Goal: Information Seeking & Learning: Find specific page/section

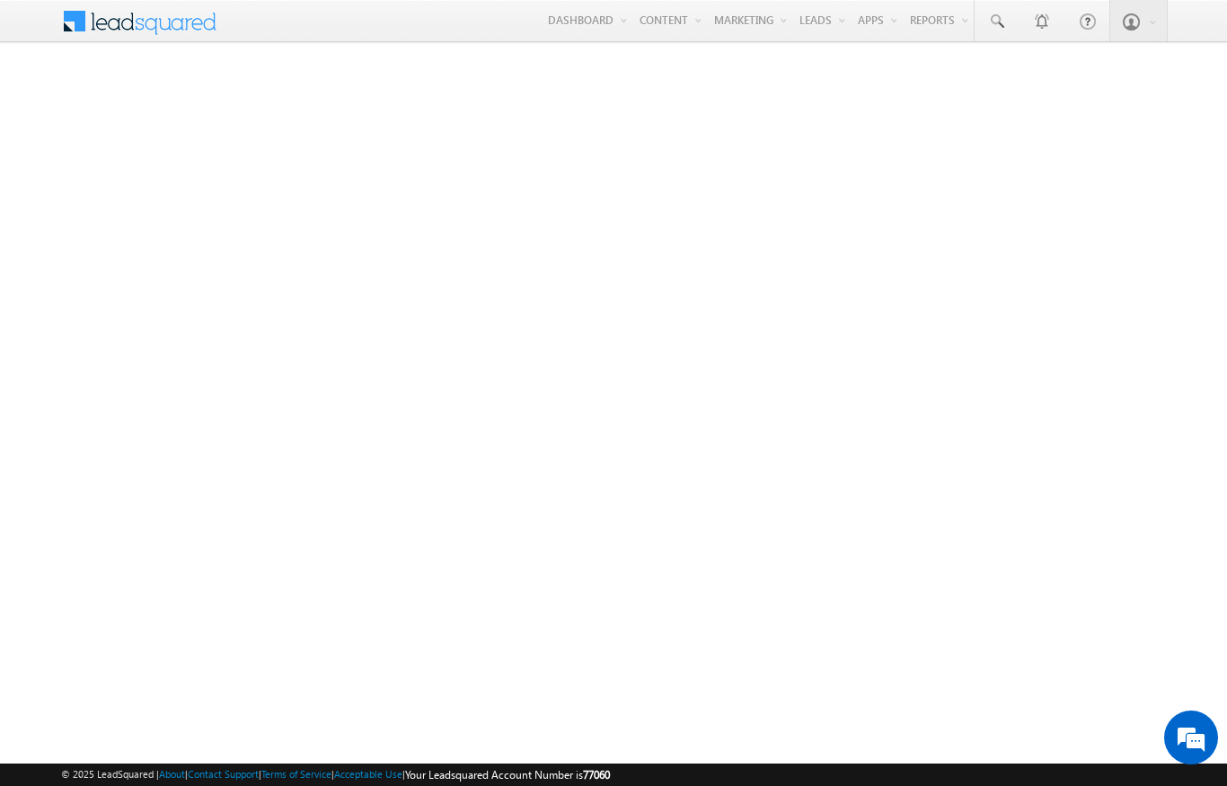
click at [0, 0] on link "Manage Leads" at bounding box center [0, 0] width 0 height 0
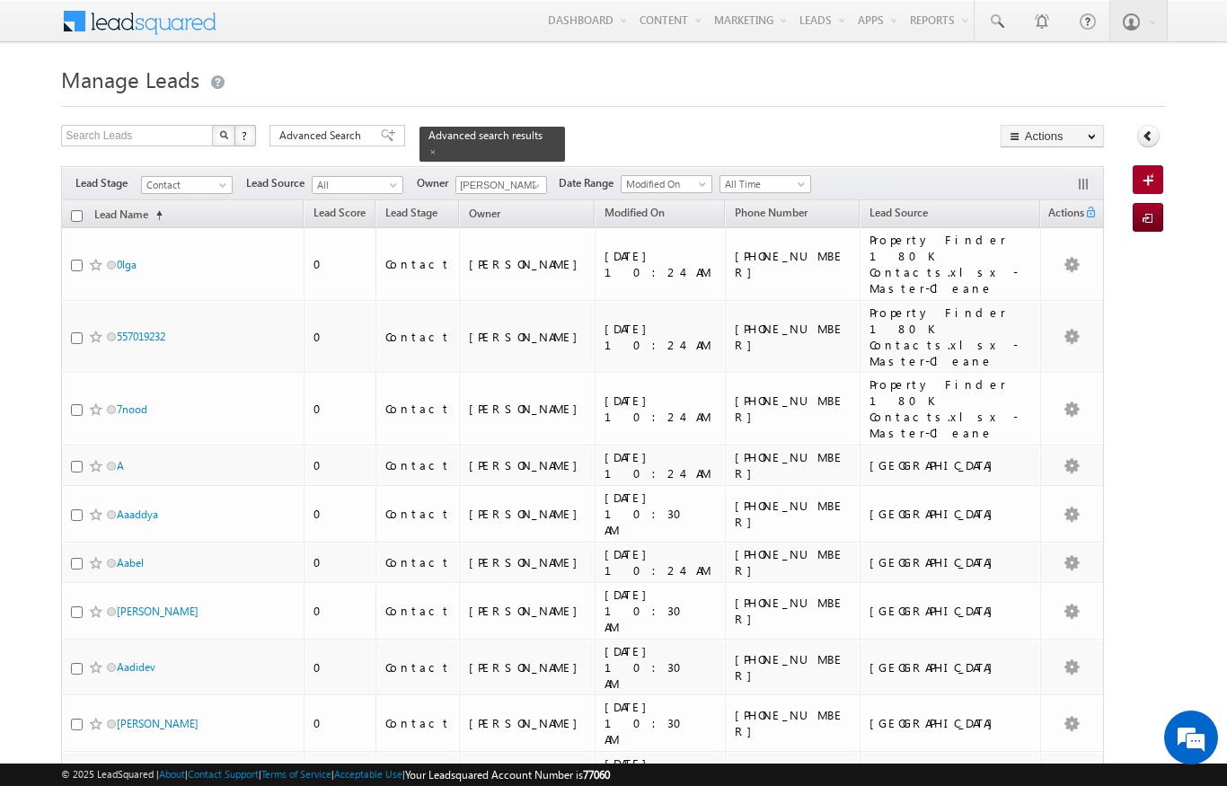
click at [325, 137] on span "Advanced Search" at bounding box center [322, 136] width 87 height 16
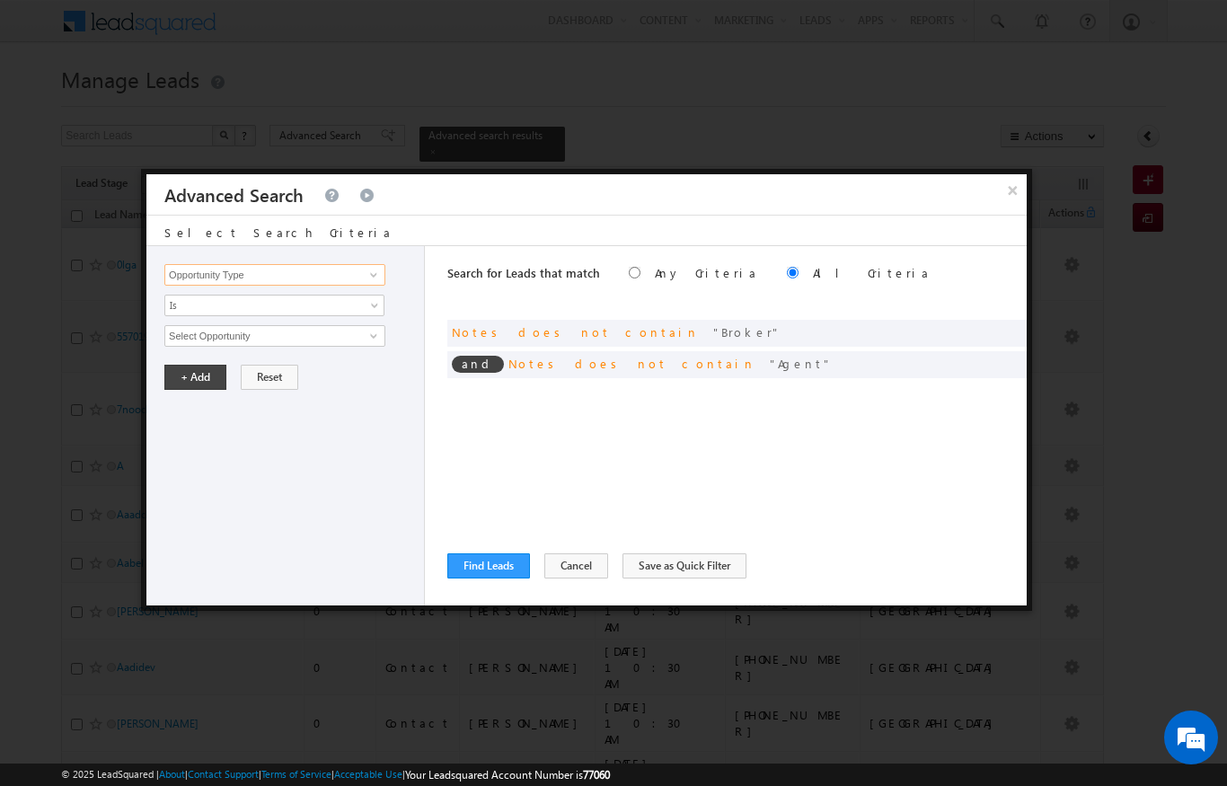
click at [348, 282] on input "Opportunity Type" at bounding box center [274, 275] width 221 height 22
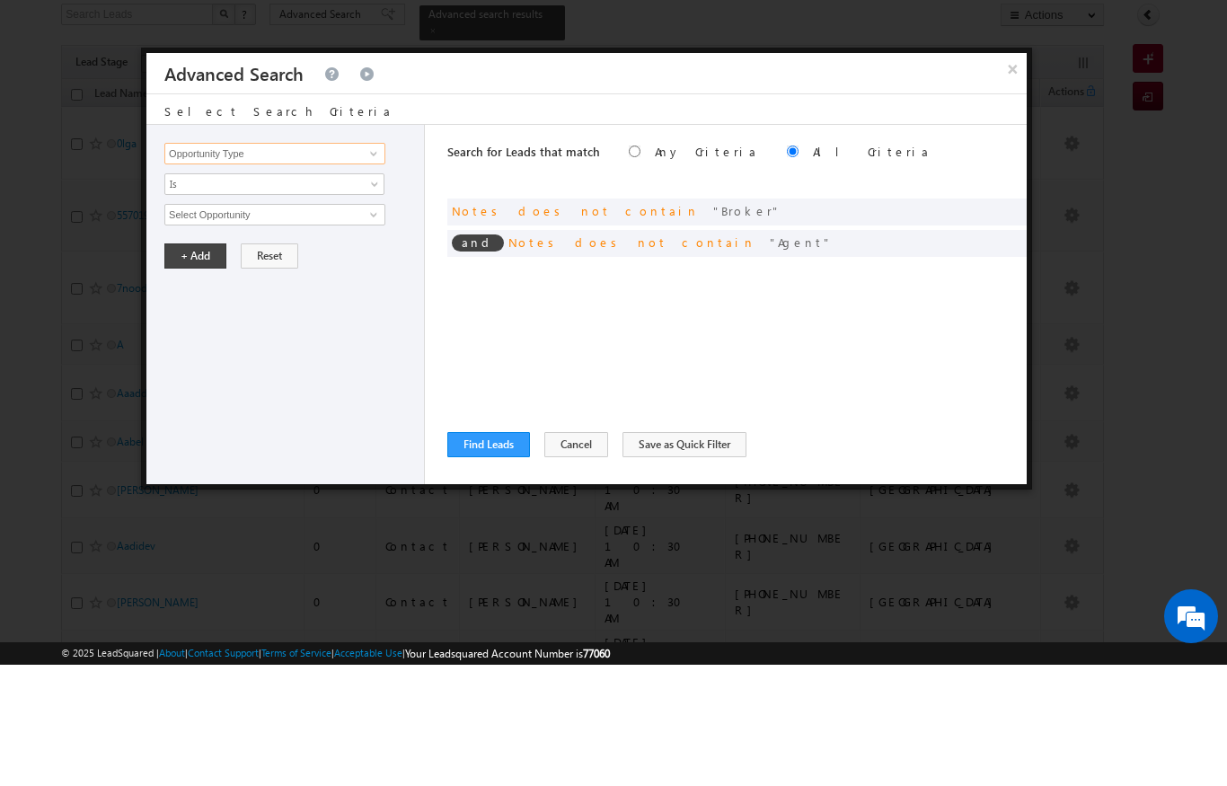
scroll to position [29, 0]
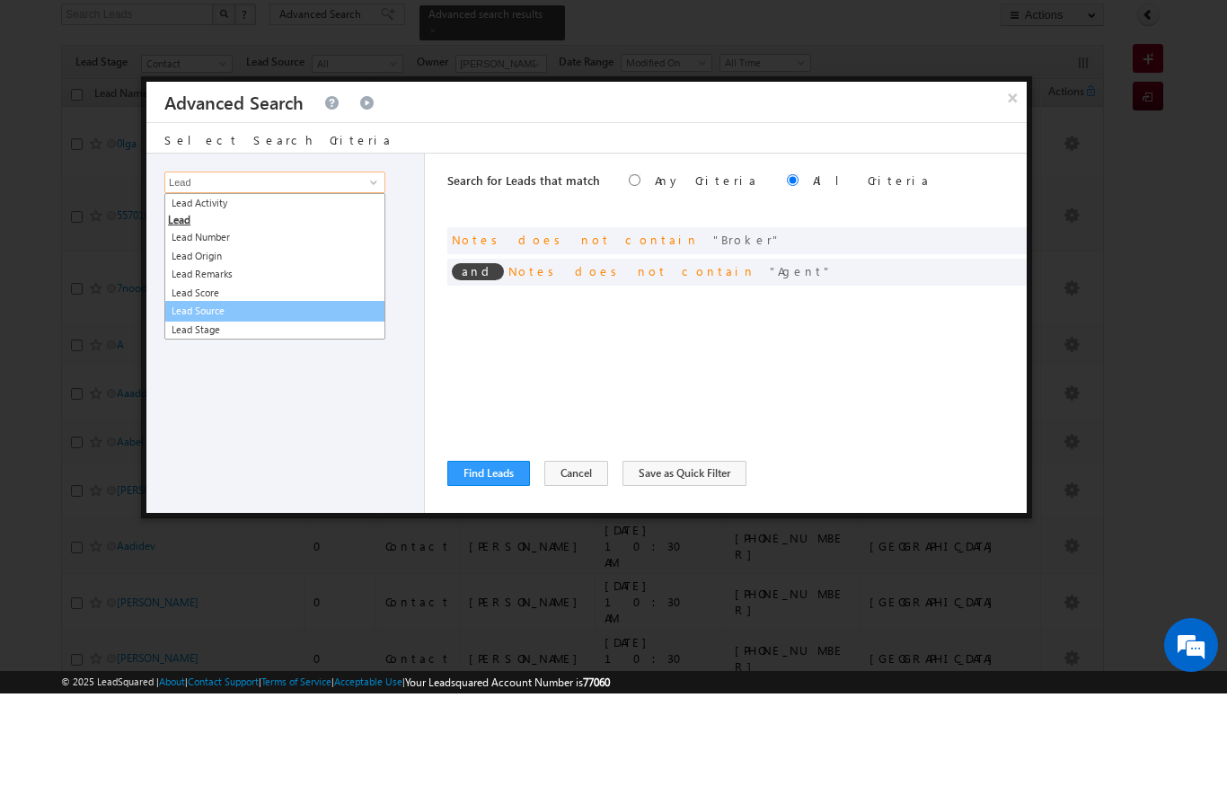
click at [243, 393] on link "Lead Source" at bounding box center [274, 403] width 221 height 21
type input "Lead Source"
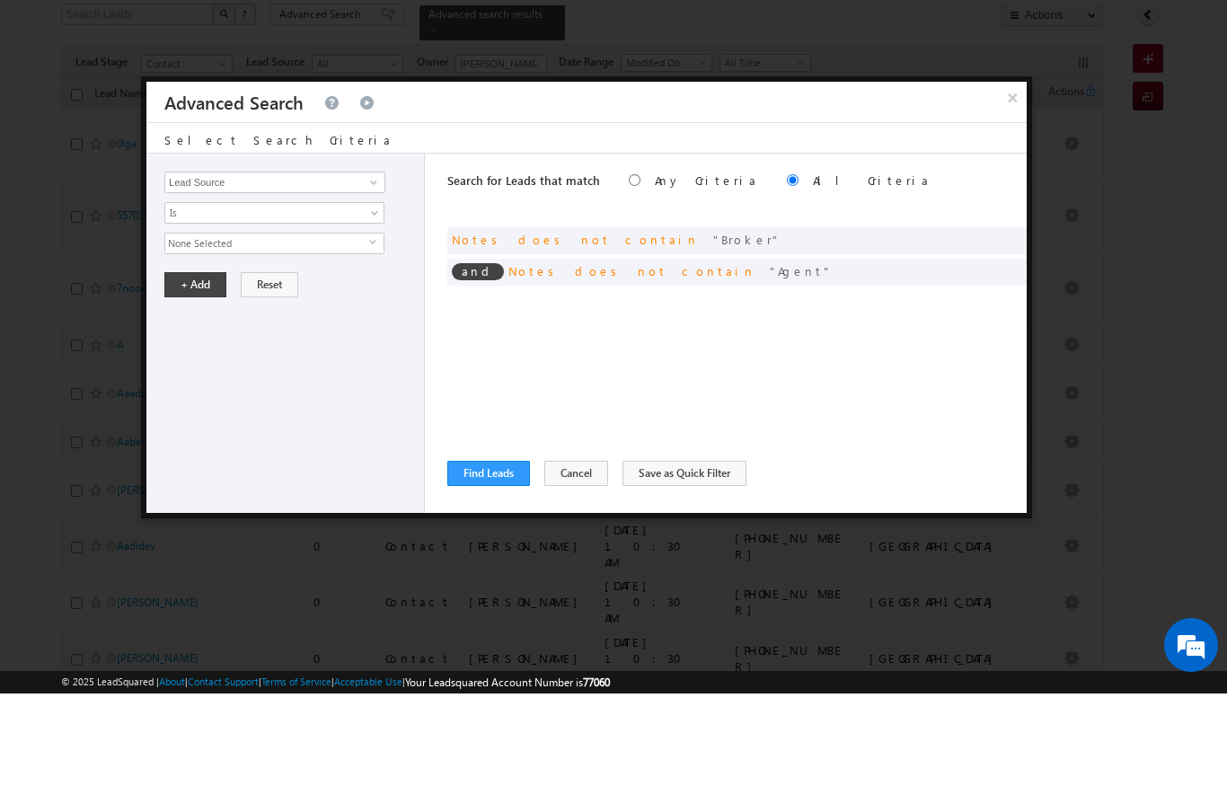
click at [323, 326] on span "None Selected" at bounding box center [267, 336] width 204 height 20
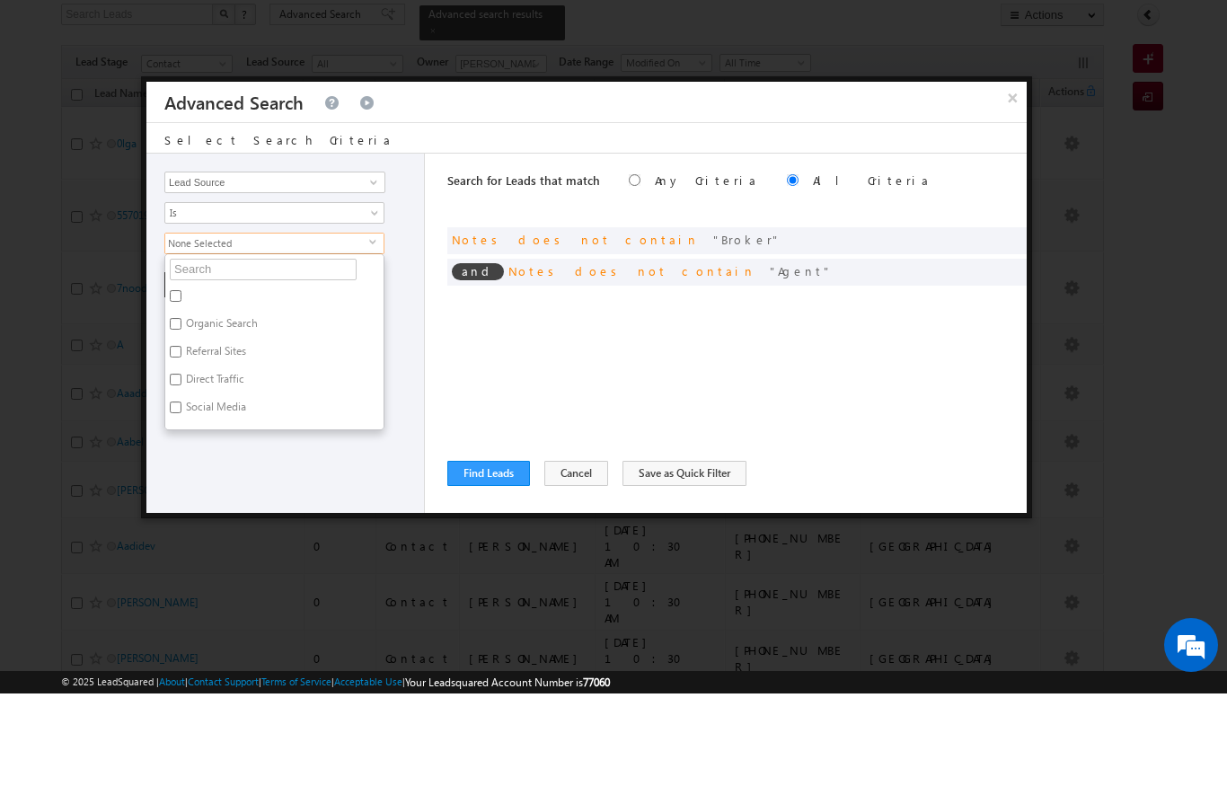
scroll to position [121, 0]
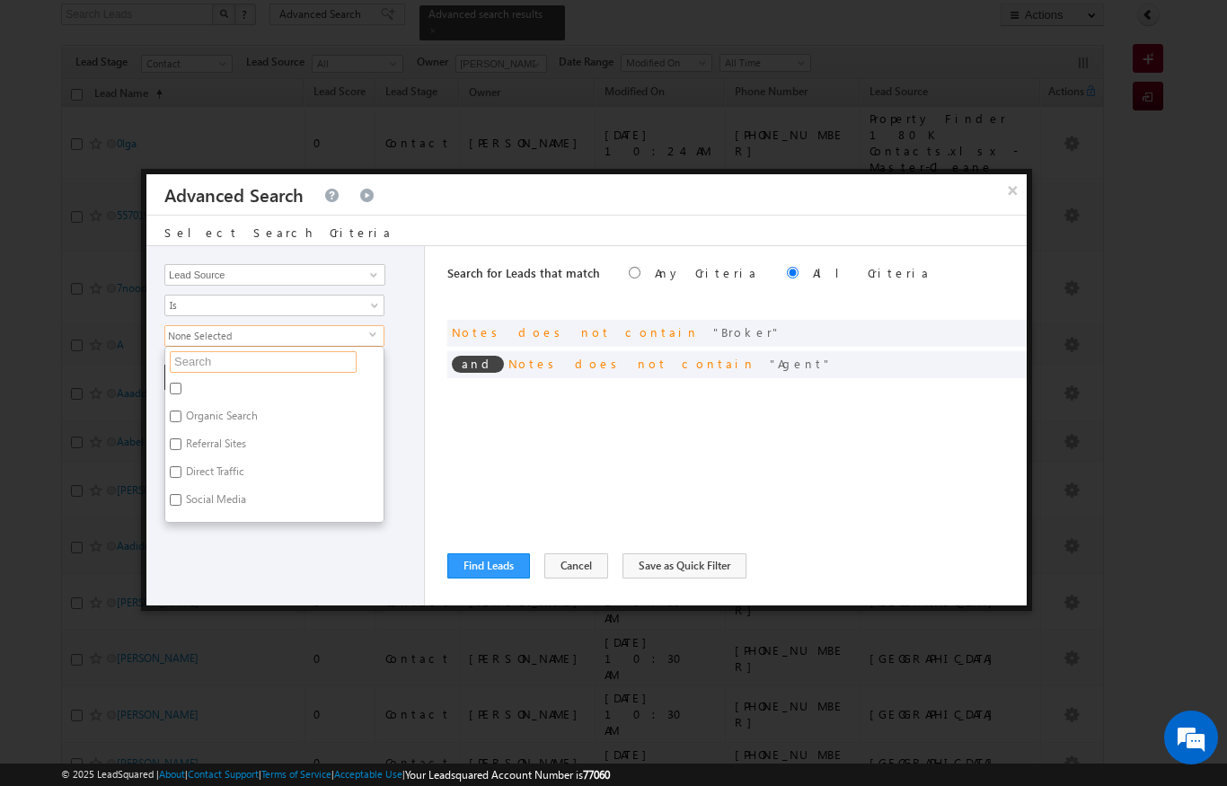
click at [249, 365] on input "text" at bounding box center [263, 362] width 187 height 22
type input "Po"
type input "Porta"
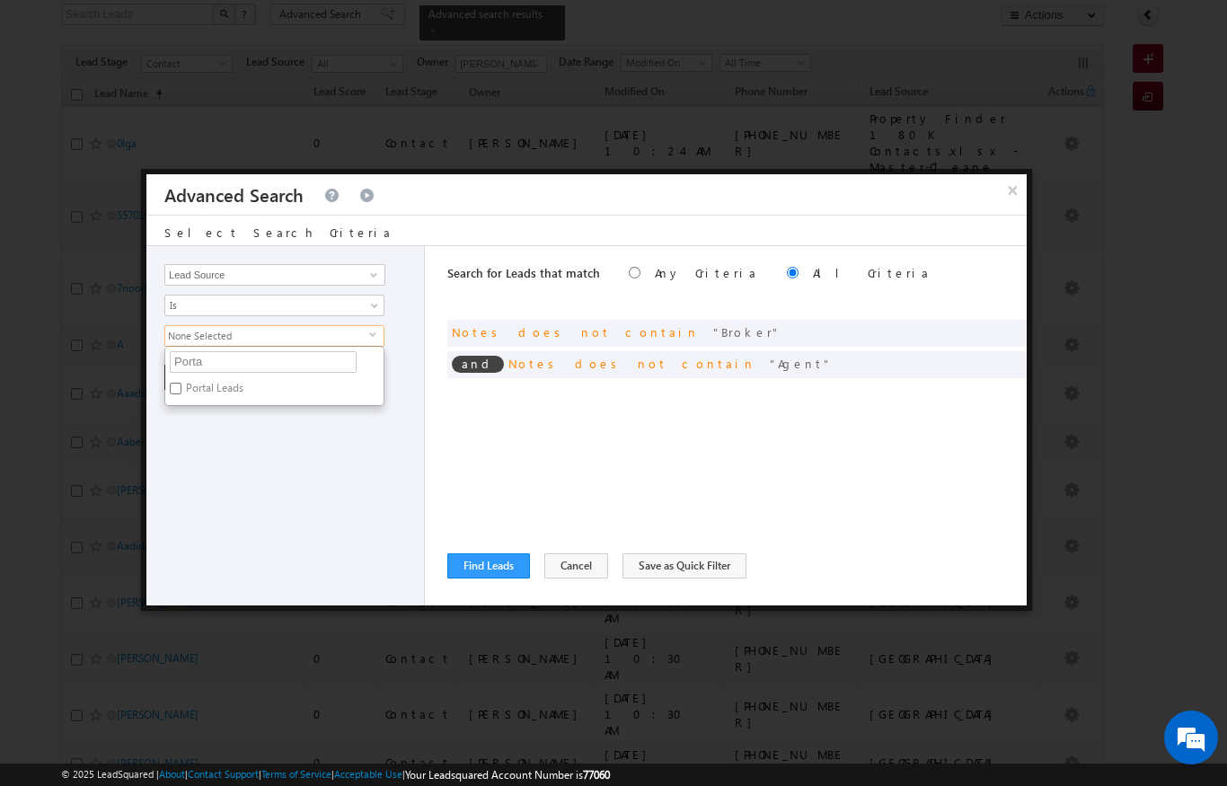
click at [208, 388] on label "Portal Leads" at bounding box center [213, 391] width 96 height 28
click at [181, 388] on input "Portal Leads" at bounding box center [176, 389] width 12 height 12
checkbox input "true"
click at [296, 362] on input "Porta" at bounding box center [263, 362] width 187 height 22
type input "P"
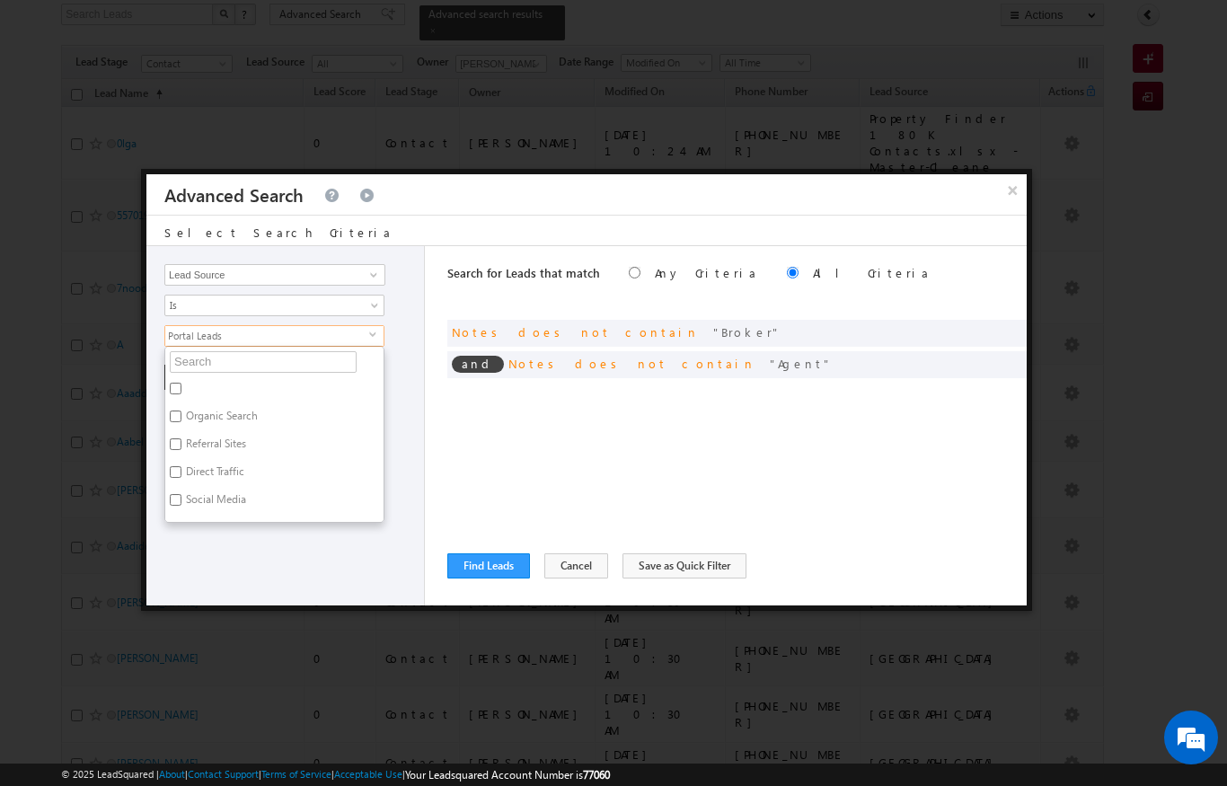
type input "P"
type input "Pr"
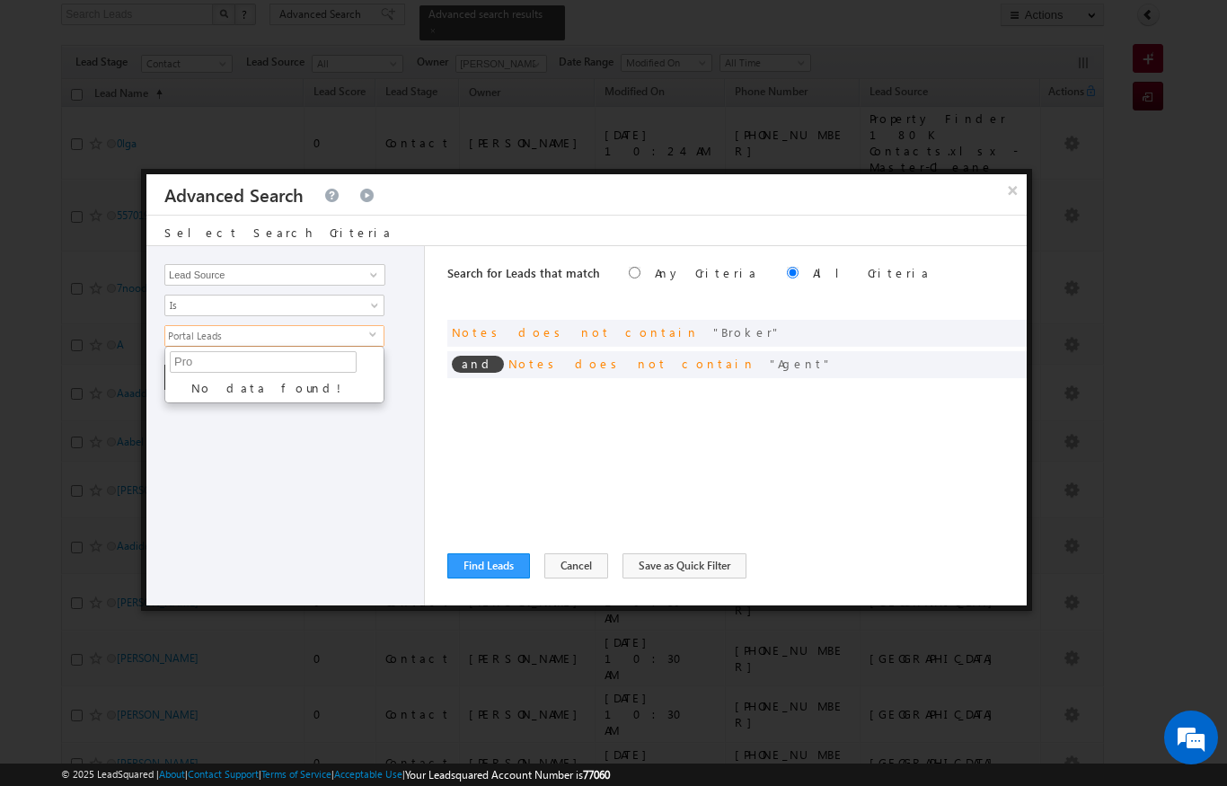
type input "Pr"
type input "P"
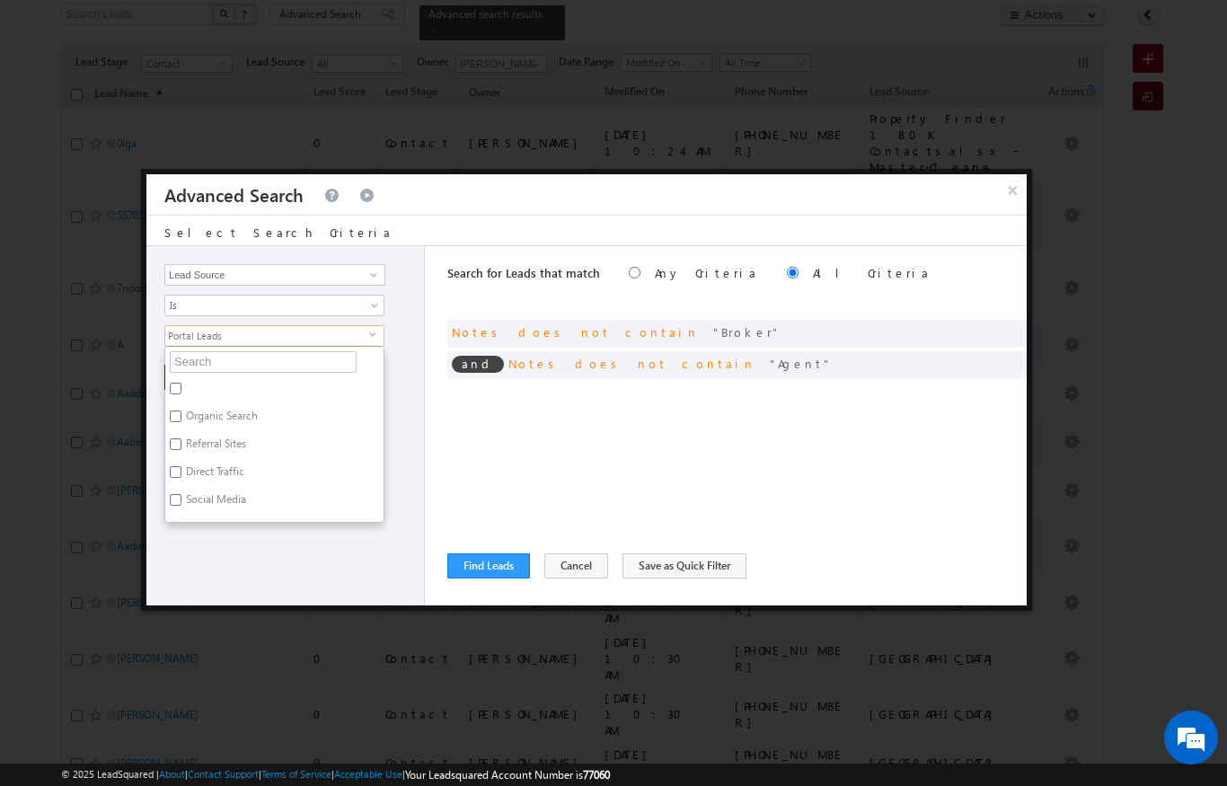
type input "1"
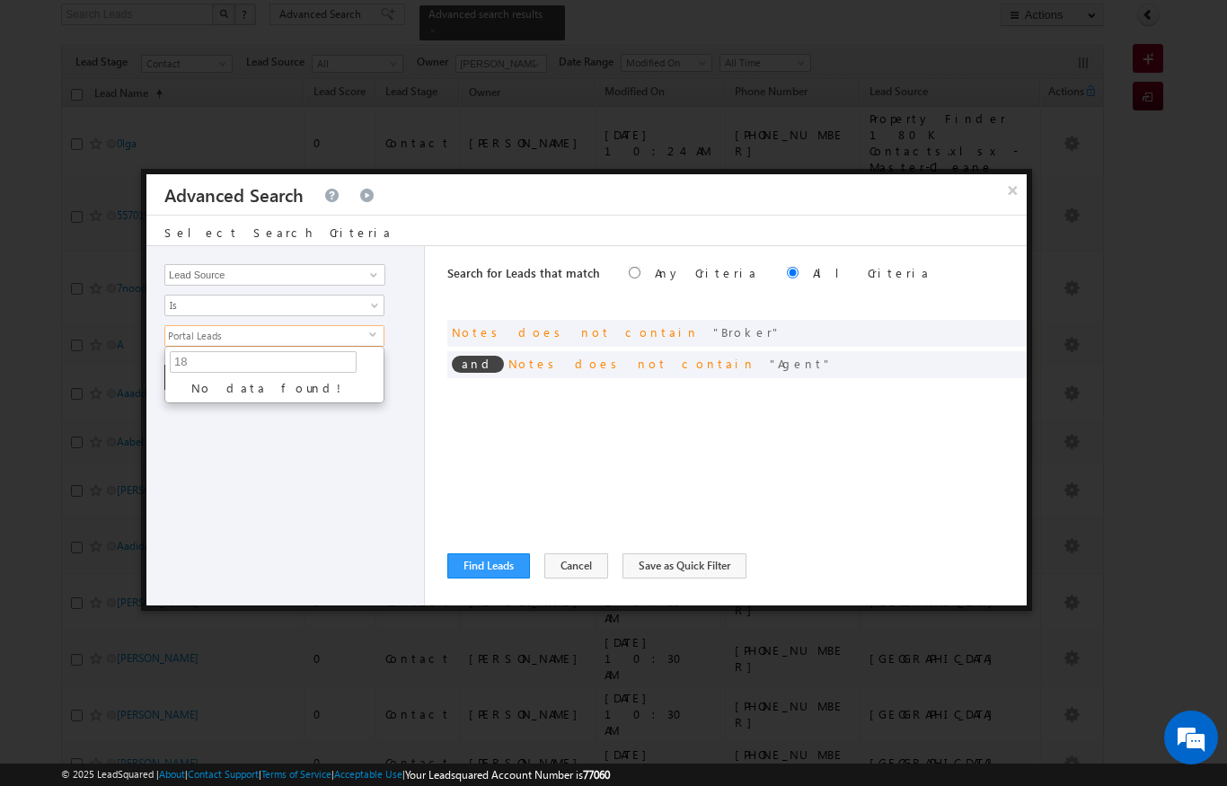
type input "1"
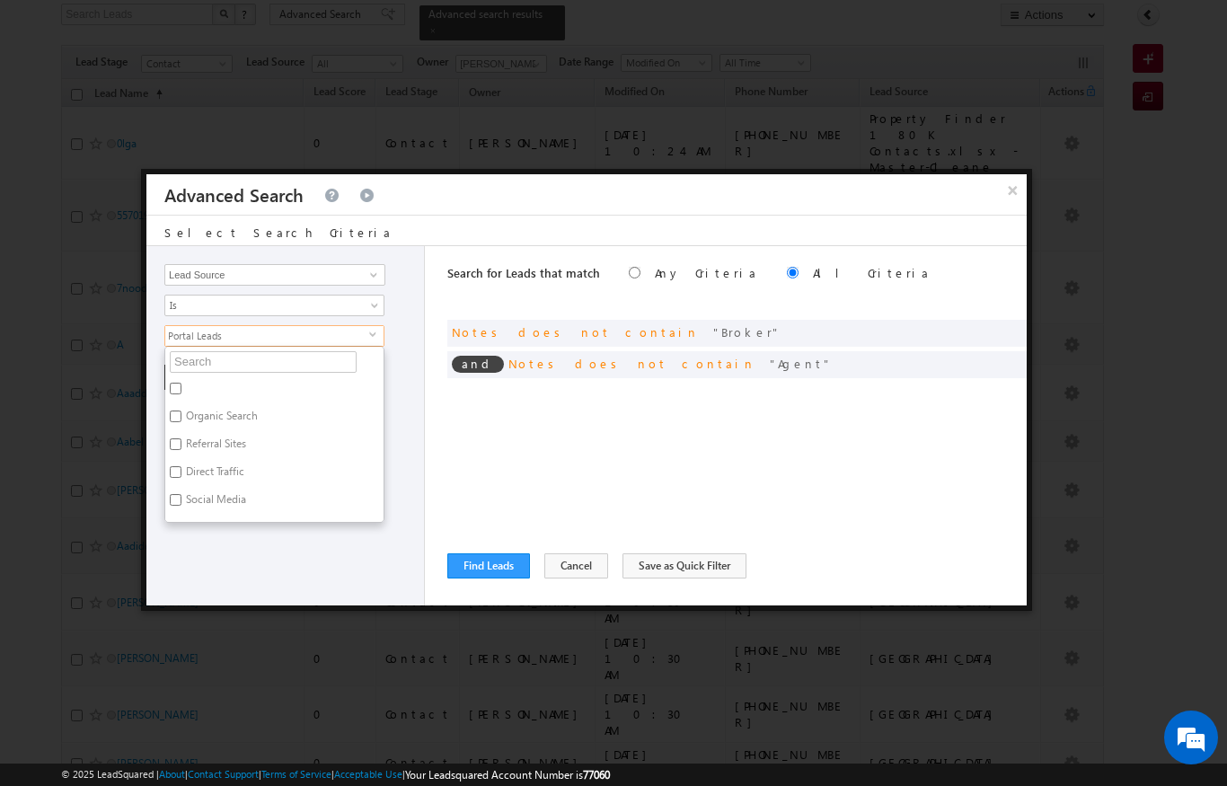
type input "X"
type input "Xl"
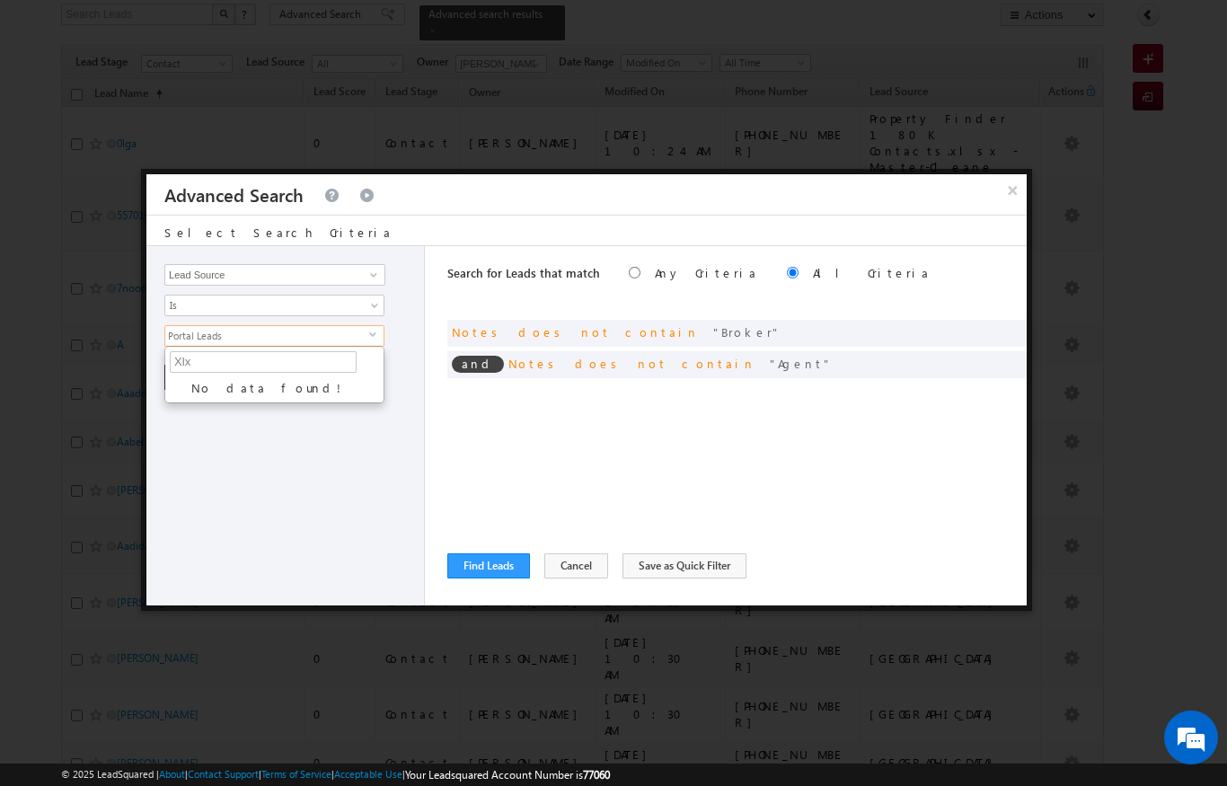
type input "Xl"
click at [1114, 463] on div at bounding box center [613, 393] width 1227 height 786
click at [172, 369] on button "+ Add" at bounding box center [195, 377] width 62 height 25
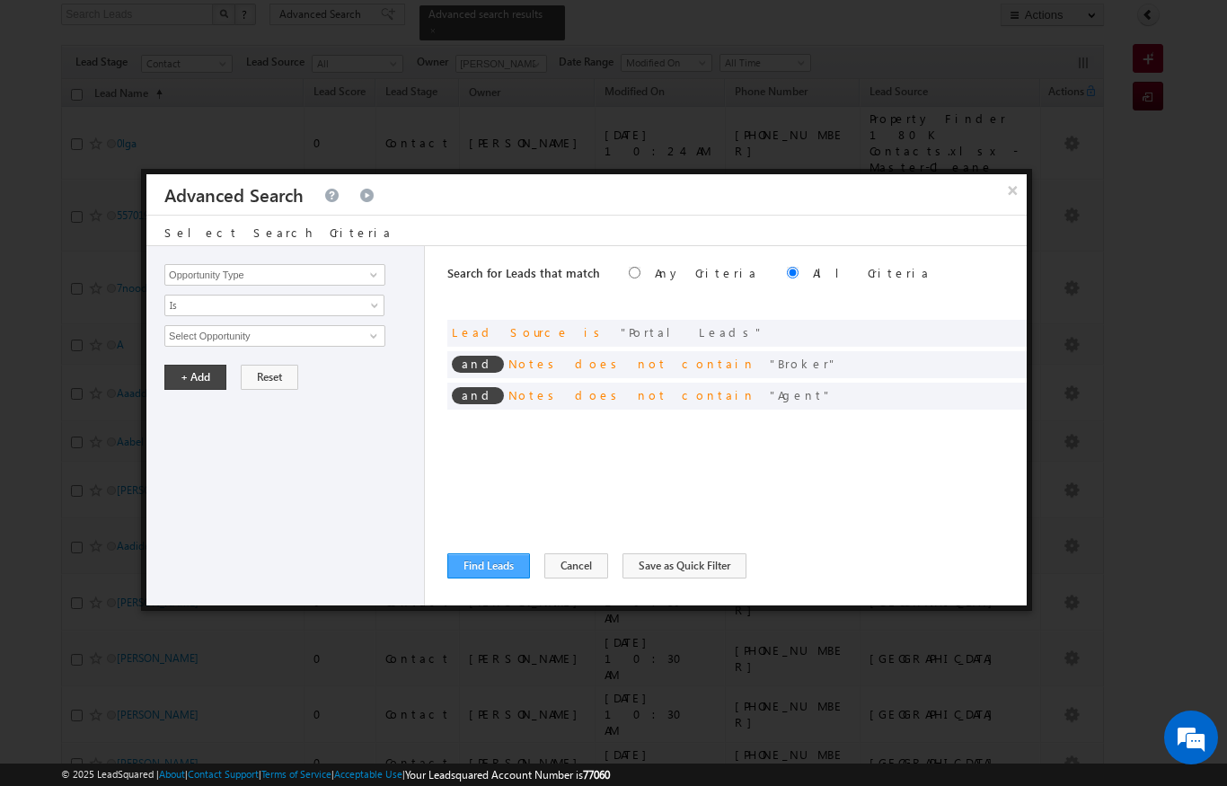
click at [503, 573] on button "Find Leads" at bounding box center [488, 565] width 83 height 25
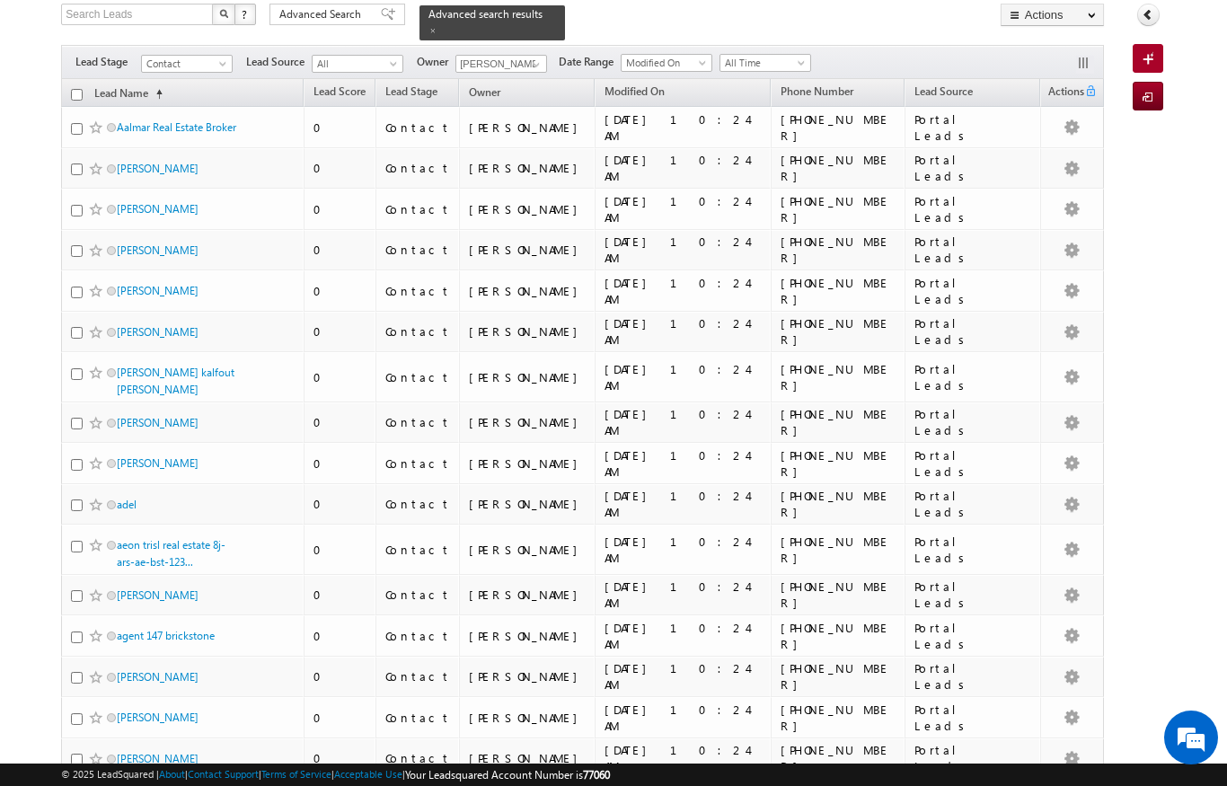
scroll to position [0, 0]
